Goal: Transaction & Acquisition: Book appointment/travel/reservation

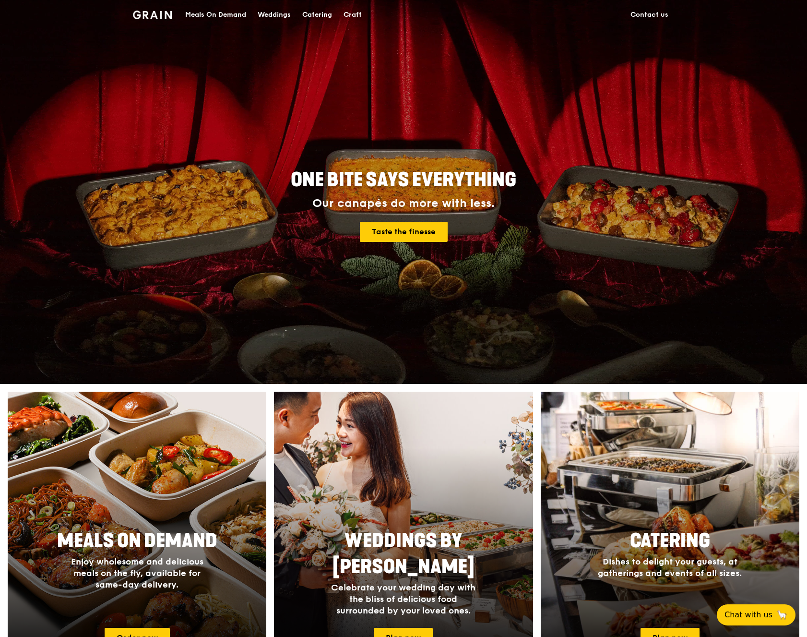
click at [318, 13] on div "Catering" at bounding box center [317, 14] width 30 height 29
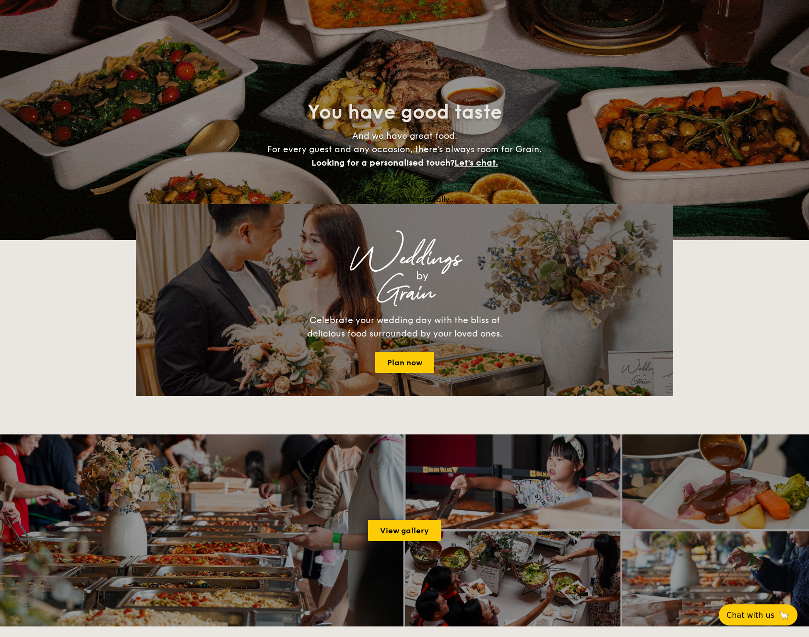
select select
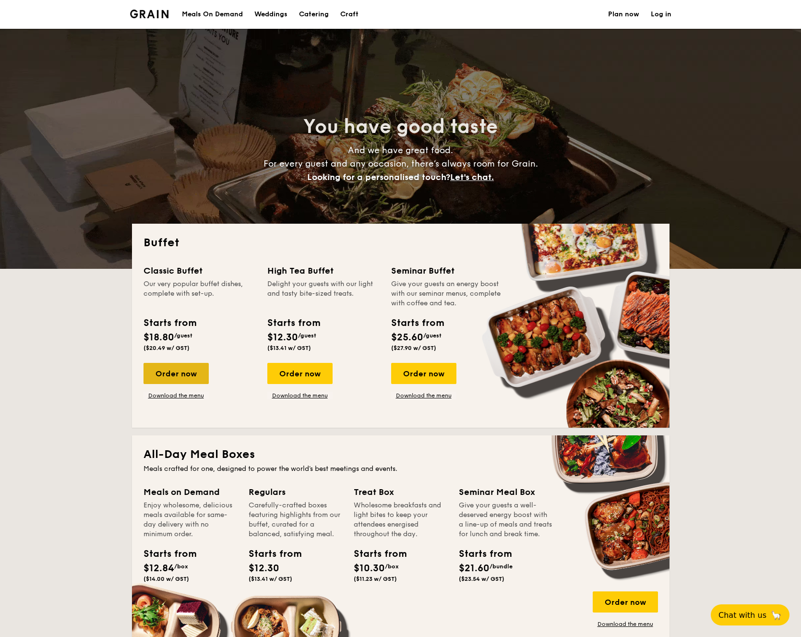
click at [179, 370] on div "Order now" at bounding box center [175, 373] width 65 height 21
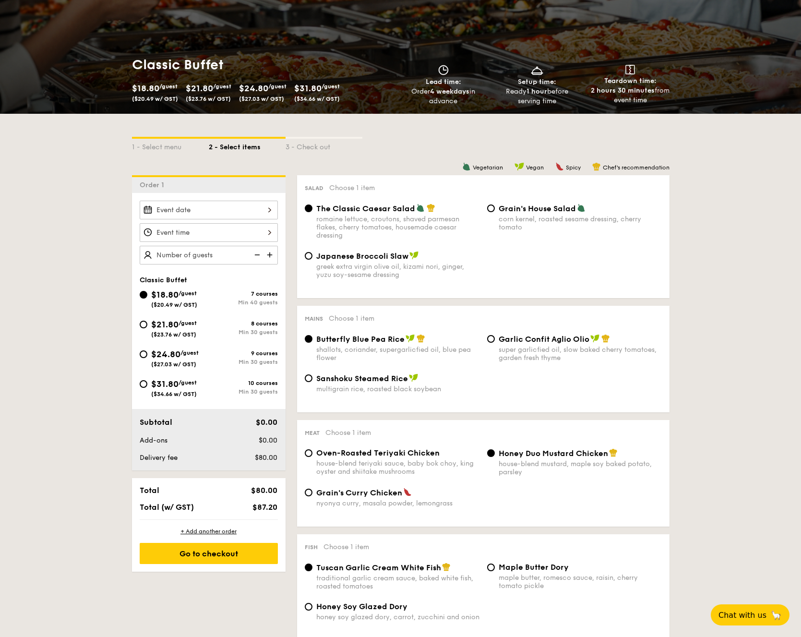
scroll to position [191, 0]
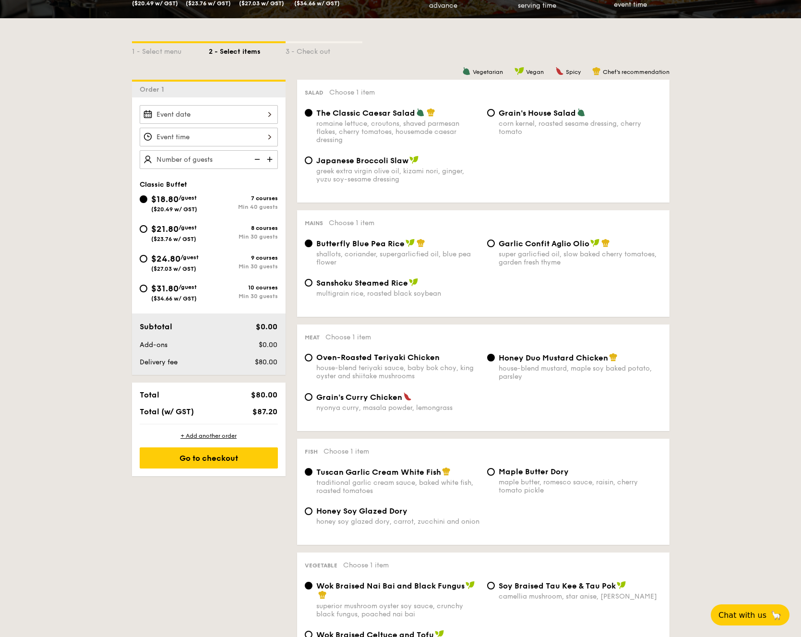
select select
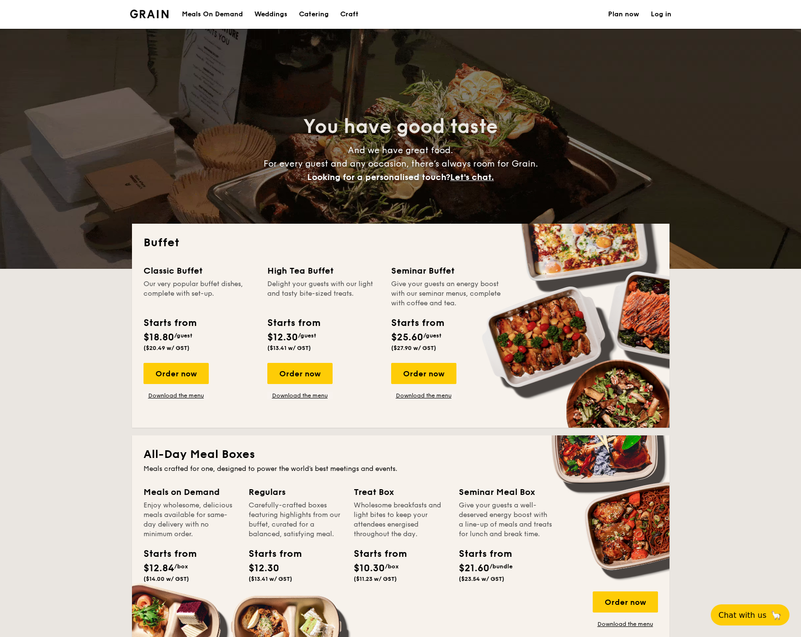
click at [186, 270] on div "Classic Buffet" at bounding box center [199, 270] width 112 height 13
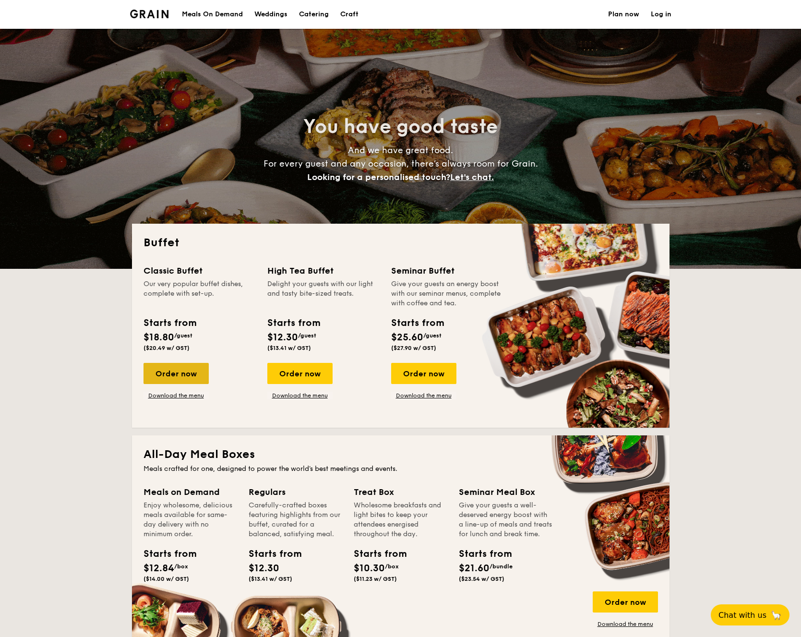
click at [180, 371] on div "Order now" at bounding box center [175, 373] width 65 height 21
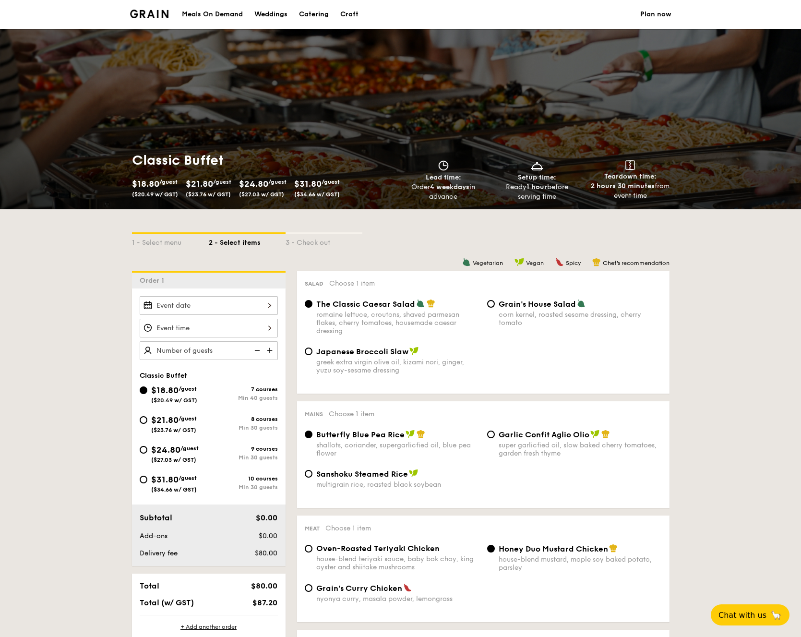
select select
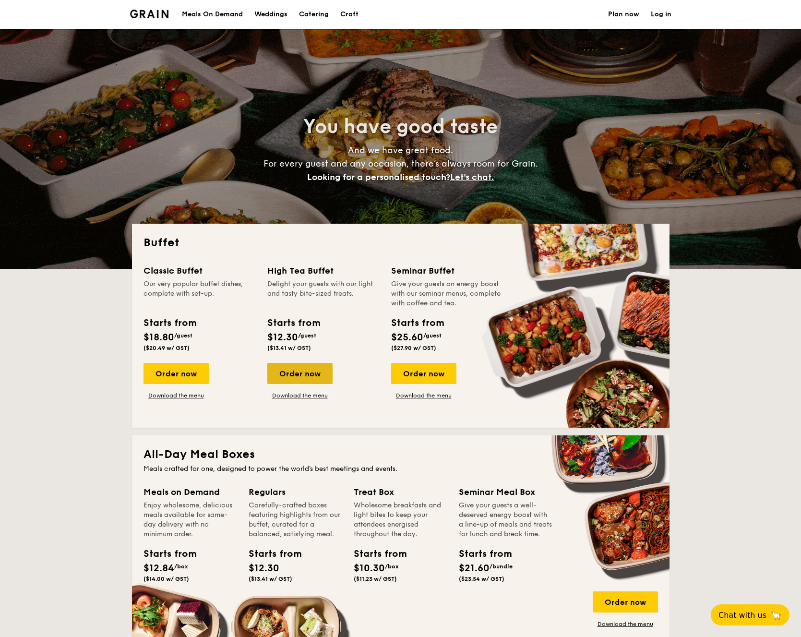
click at [310, 374] on div "Order now" at bounding box center [299, 373] width 65 height 21
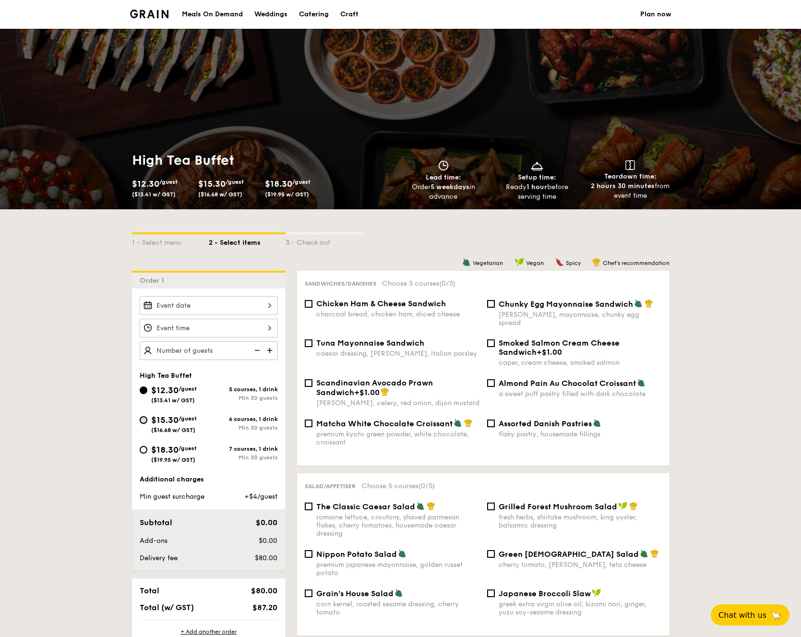
click at [142, 418] on input "$15.30 /guest ($16.68 w/ GST) 6 courses, 1 drink Min 30 guests" at bounding box center [144, 420] width 8 height 8
radio input "true"
select select
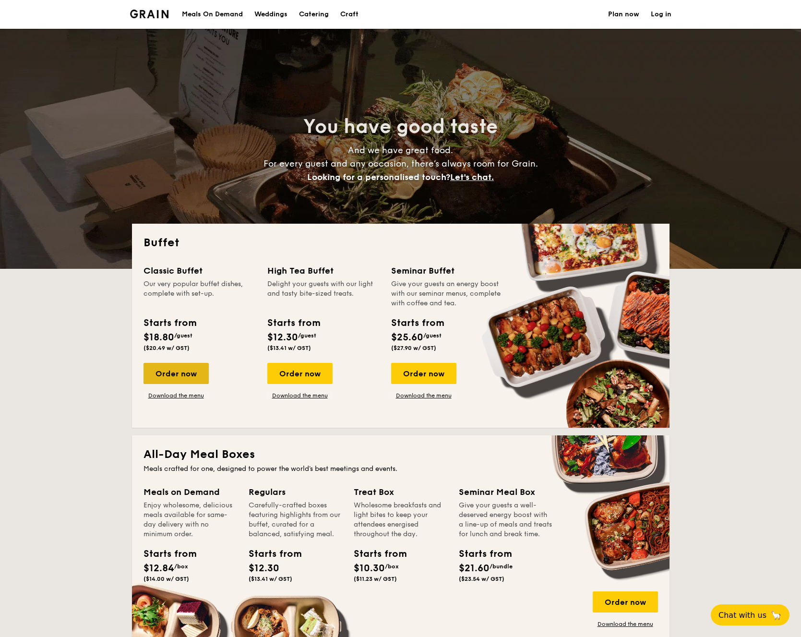
click at [179, 372] on div "Order now" at bounding box center [175, 373] width 65 height 21
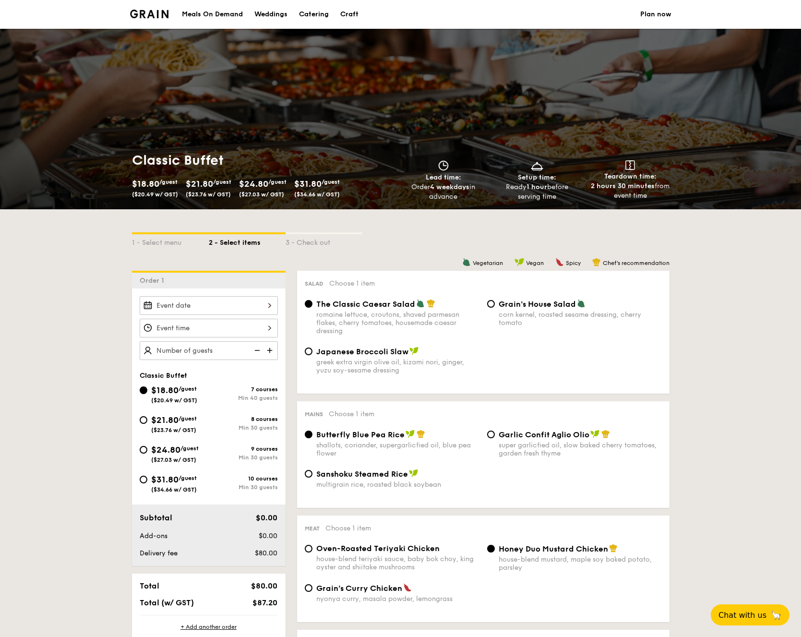
click at [261, 303] on div at bounding box center [209, 305] width 138 height 19
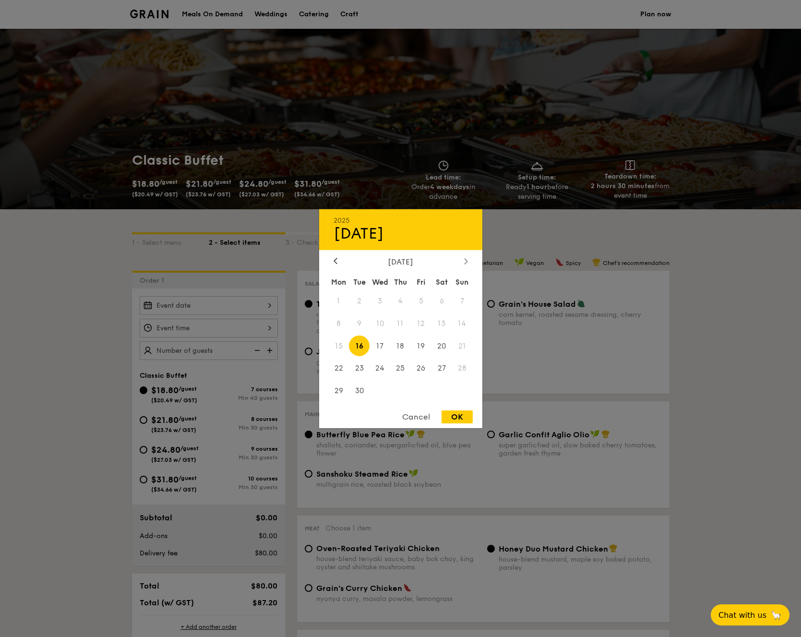
click at [462, 263] on div at bounding box center [466, 261] width 9 height 9
click at [399, 323] on span "9" at bounding box center [400, 323] width 21 height 21
click at [452, 415] on div "OK" at bounding box center [456, 416] width 31 height 13
type input "Oct 09, 2025"
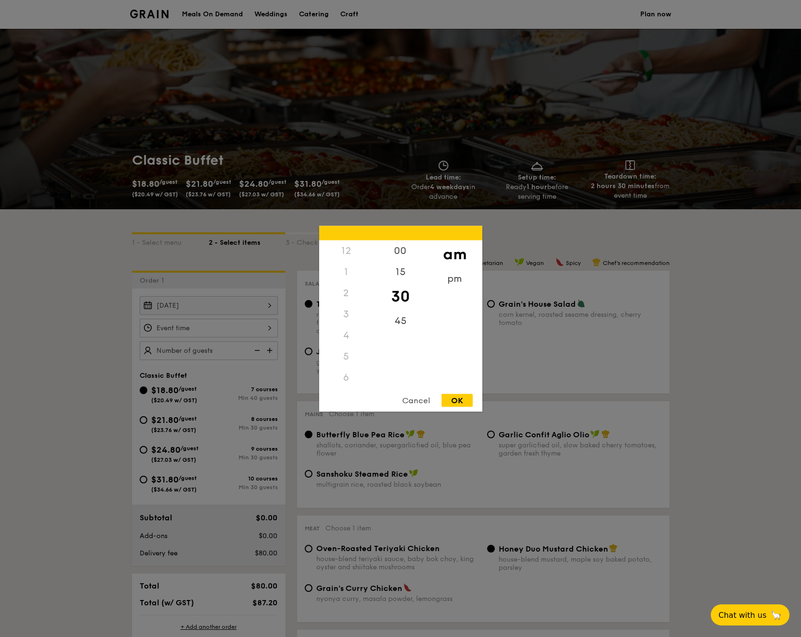
click at [269, 325] on div "12 1 2 3 4 5 6 7 8 9 10 11 00 15 30 45 am pm Cancel OK" at bounding box center [209, 328] width 138 height 19
click at [417, 405] on div "Cancel" at bounding box center [415, 399] width 47 height 13
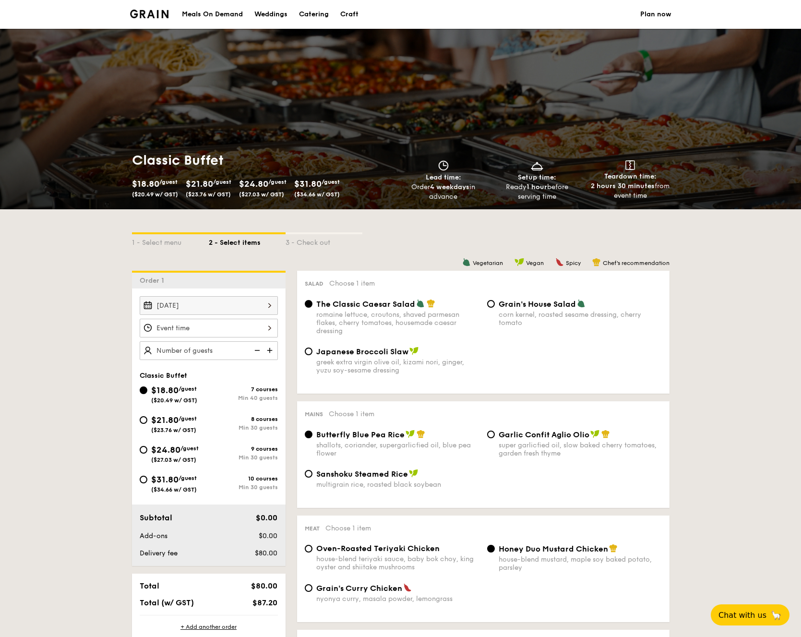
scroll to position [0, 0]
select select
